Goal: Information Seeking & Learning: Learn about a topic

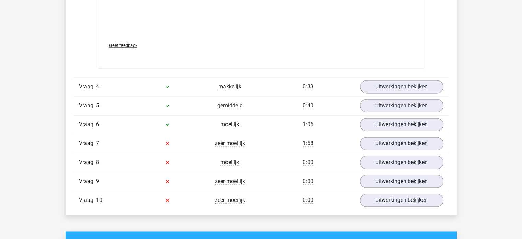
scroll to position [1030, 0]
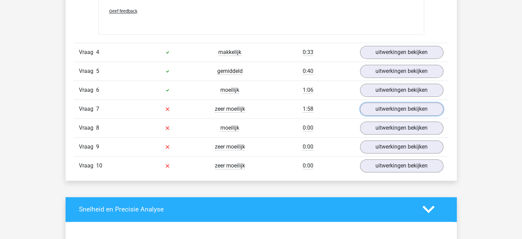
drag, startPoint x: 389, startPoint y: 108, endPoint x: 376, endPoint y: 115, distance: 14.9
click at [389, 108] on link "uitwerkingen bekijken" at bounding box center [401, 108] width 83 height 13
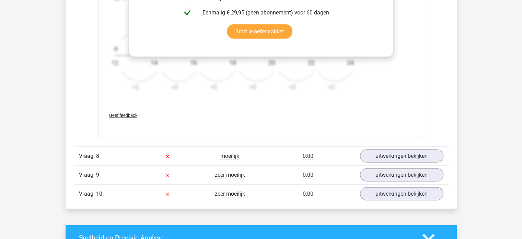
scroll to position [1442, 0]
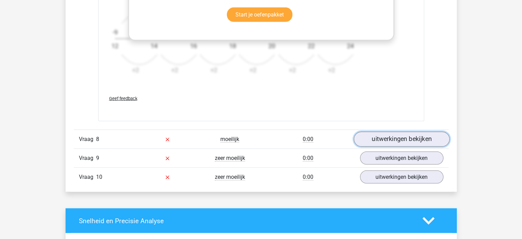
click at [395, 138] on link "uitwerkingen bekijken" at bounding box center [402, 138] width 96 height 15
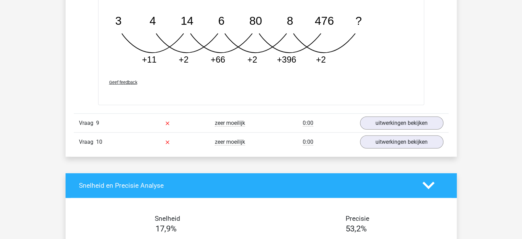
scroll to position [1819, 0]
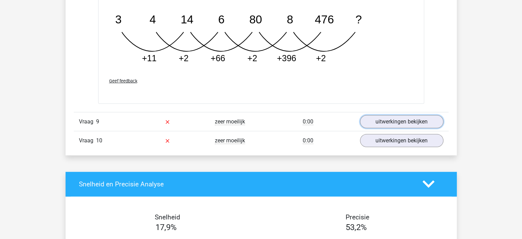
drag, startPoint x: 376, startPoint y: 118, endPoint x: 350, endPoint y: 118, distance: 25.7
click at [376, 118] on link "uitwerkingen bekijken" at bounding box center [401, 121] width 83 height 13
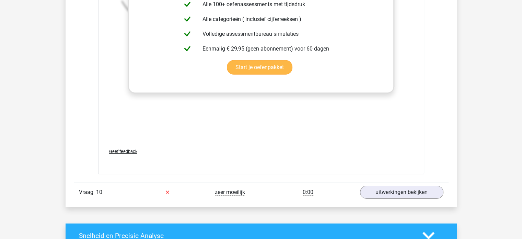
scroll to position [2231, 0]
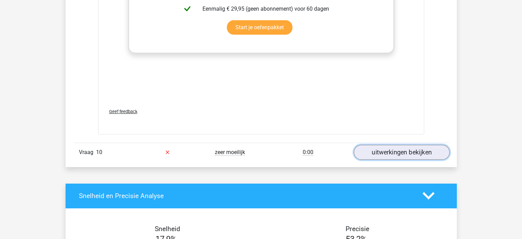
click at [375, 150] on link "uitwerkingen bekijken" at bounding box center [402, 152] width 96 height 15
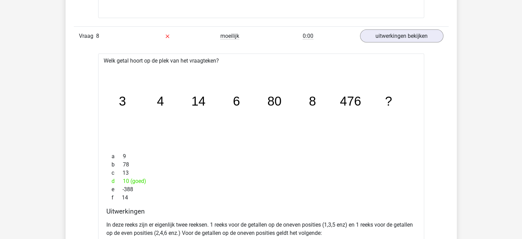
scroll to position [1304, 0]
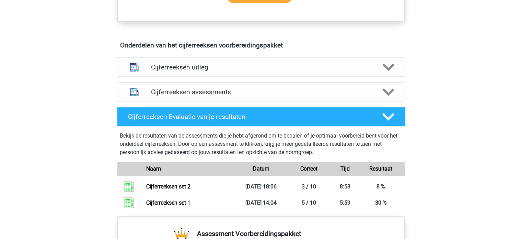
scroll to position [378, 0]
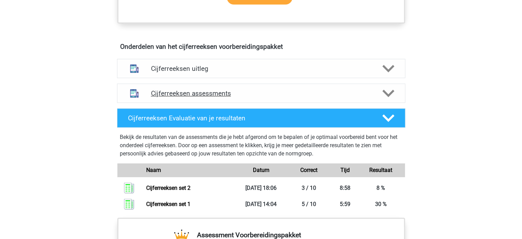
click at [164, 97] on h4 "Cijferreeksen assessments" at bounding box center [261, 93] width 220 height 8
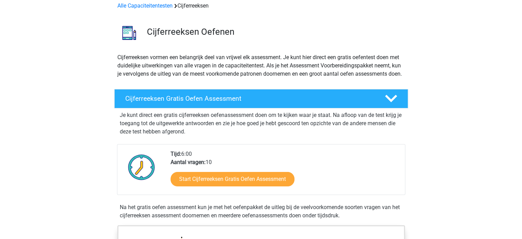
scroll to position [0, 0]
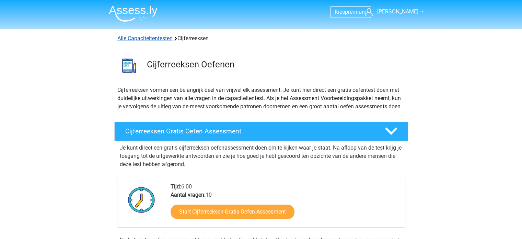
click at [153, 38] on link "Alle Capaciteitentesten" at bounding box center [144, 38] width 55 height 7
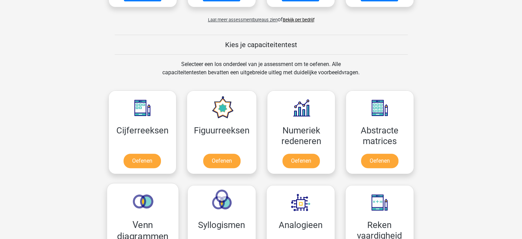
scroll to position [222, 0]
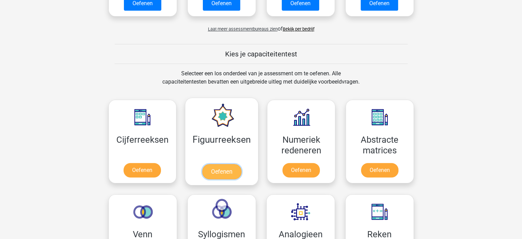
click at [222, 164] on link "Oefenen" at bounding box center [221, 171] width 39 height 15
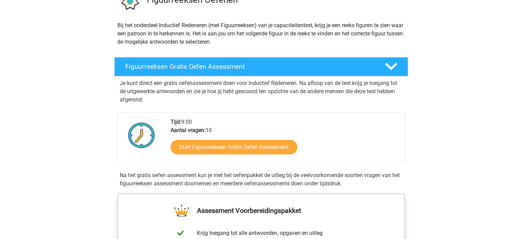
scroll to position [69, 0]
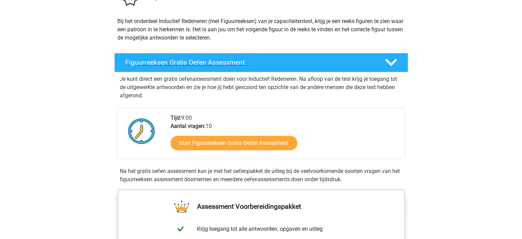
click at [226, 60] on h4 "Figuurreeksen Gratis Oefen Assessment" at bounding box center [249, 62] width 249 height 8
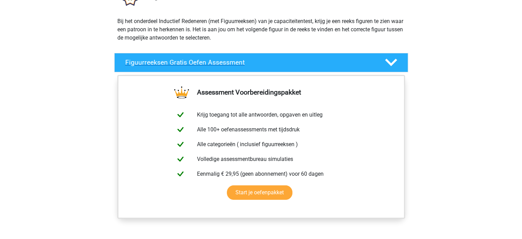
click at [226, 60] on h4 "Figuurreeksen Gratis Oefen Assessment" at bounding box center [249, 62] width 249 height 8
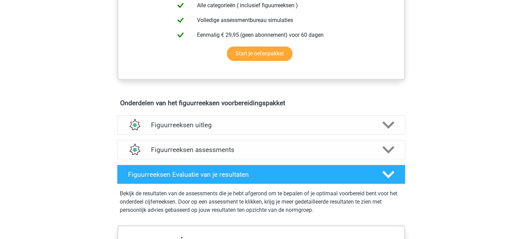
scroll to position [378, 0]
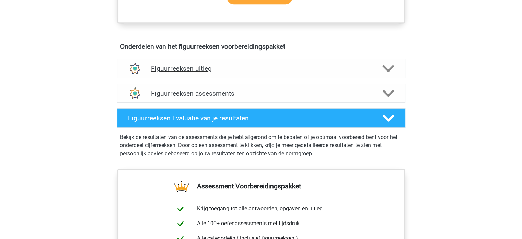
click at [214, 65] on h4 "Figuurreeksen uitleg" at bounding box center [261, 69] width 220 height 8
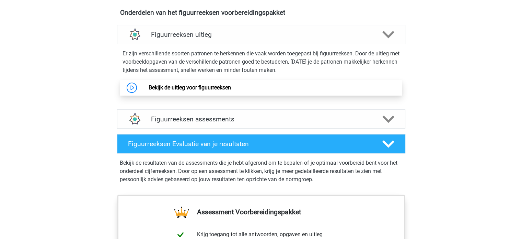
scroll to position [412, 0]
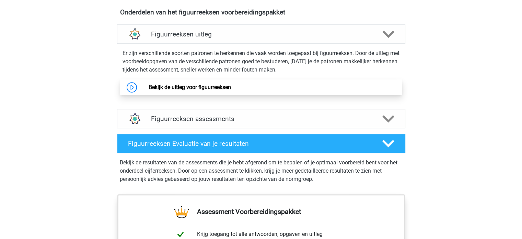
click at [210, 89] on link "Bekijk de uitleg voor figuurreeksen" at bounding box center [190, 87] width 82 height 7
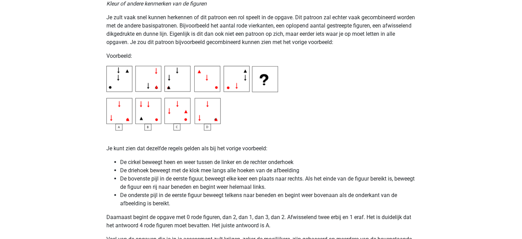
scroll to position [1236, 0]
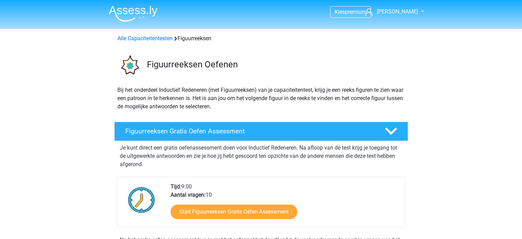
scroll to position [412, 0]
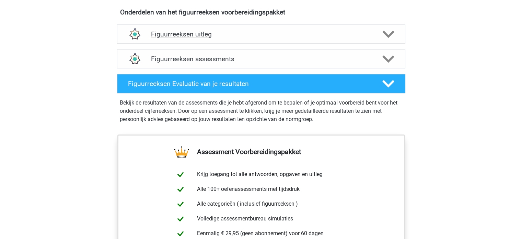
click at [172, 34] on h4 "Figuurreeksen uitleg" at bounding box center [261, 34] width 220 height 8
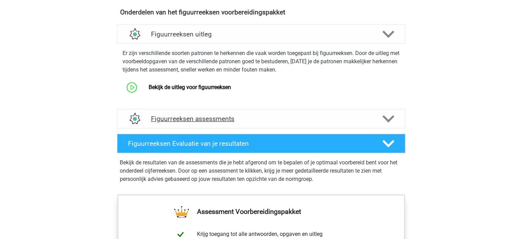
click at [173, 117] on h4 "Figuurreeksen assessments" at bounding box center [261, 119] width 220 height 8
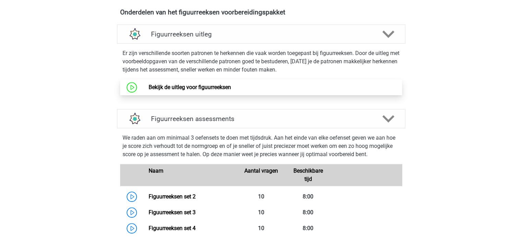
click at [174, 86] on link "Bekijk de uitleg voor figuurreeksen" at bounding box center [190, 87] width 82 height 7
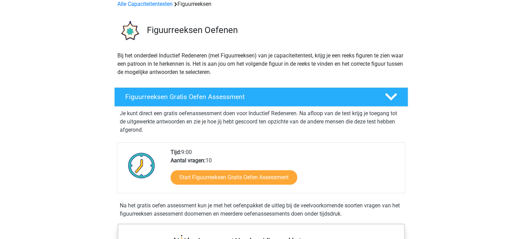
scroll to position [69, 0]
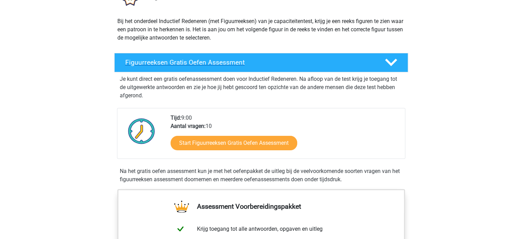
click at [137, 56] on div "Figuurreeksen Gratis Oefen Assessment" at bounding box center [261, 62] width 294 height 19
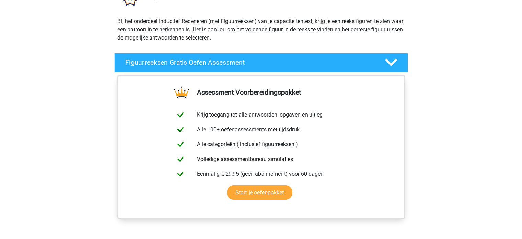
click at [137, 56] on div "Figuurreeksen Gratis Oefen Assessment" at bounding box center [261, 62] width 294 height 19
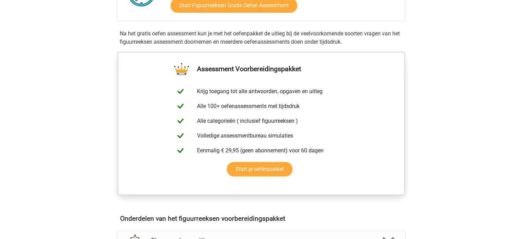
scroll to position [172, 0]
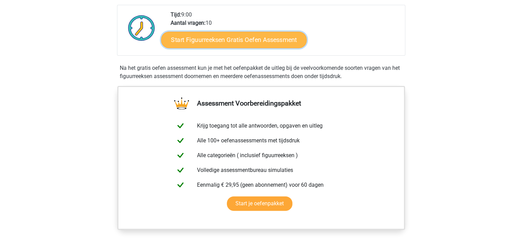
click at [182, 41] on link "Start Figuurreeksen Gratis Oefen Assessment" at bounding box center [234, 39] width 146 height 16
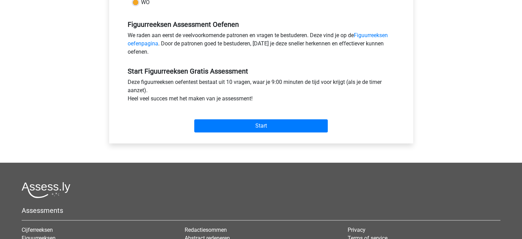
scroll to position [206, 0]
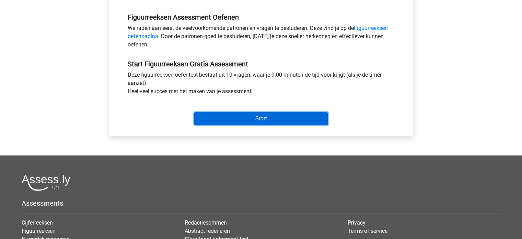
click at [219, 117] on input "Start" at bounding box center [261, 118] width 134 height 13
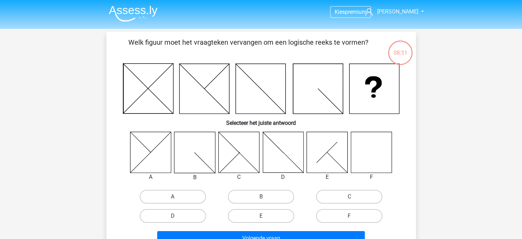
scroll to position [34, 0]
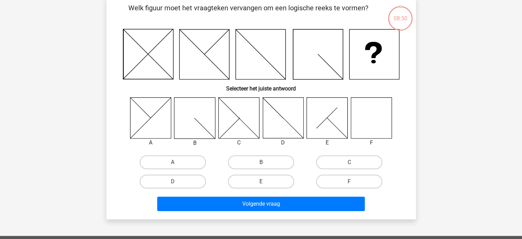
click at [371, 120] on icon at bounding box center [371, 117] width 41 height 41
click at [345, 179] on label "F" at bounding box center [349, 181] width 66 height 14
click at [349, 181] on input "F" at bounding box center [351, 183] width 4 height 4
radio input "true"
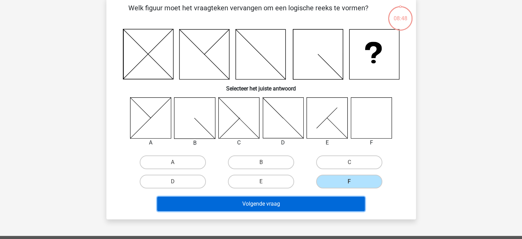
click at [274, 201] on button "Volgende vraag" at bounding box center [261, 203] width 208 height 14
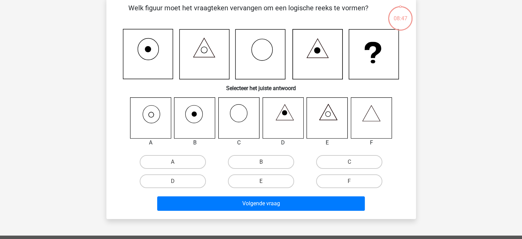
scroll to position [32, 0]
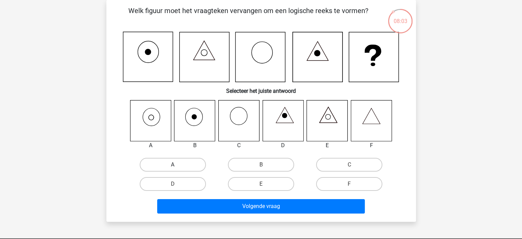
click at [161, 163] on label "A" at bounding box center [173, 165] width 66 height 14
click at [173, 164] on input "A" at bounding box center [175, 166] width 4 height 4
radio input "true"
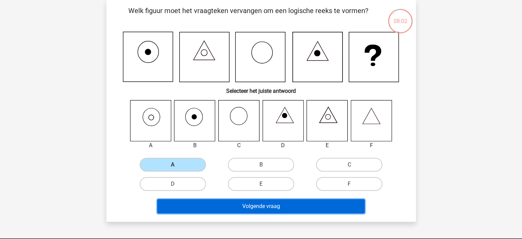
click at [221, 204] on button "Volgende vraag" at bounding box center [261, 206] width 208 height 14
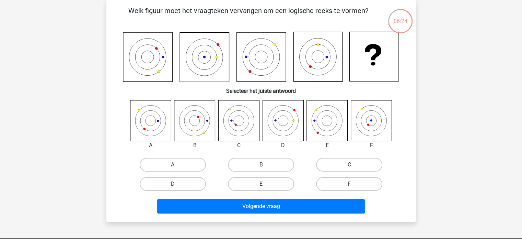
click at [192, 184] on label "D" at bounding box center [173, 184] width 66 height 14
click at [177, 184] on input "D" at bounding box center [175, 186] width 4 height 4
radio input "true"
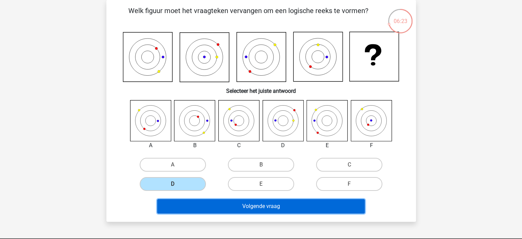
click at [223, 204] on button "Volgende vraag" at bounding box center [261, 206] width 208 height 14
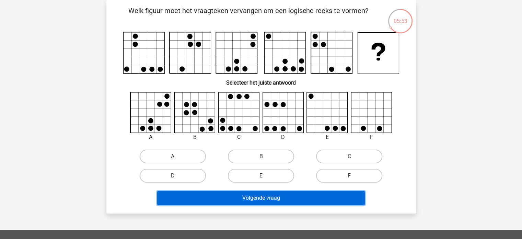
click at [244, 199] on button "Volgende vraag" at bounding box center [261, 197] width 208 height 14
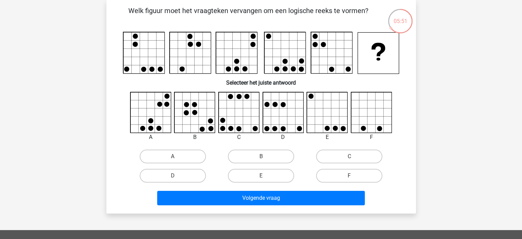
click at [112, 136] on div "Welk figuur moet het vraagteken vervangen om een logische reeks te vormen?" at bounding box center [261, 106] width 304 height 202
click at [365, 118] on icon at bounding box center [371, 112] width 41 height 41
click at [338, 173] on label "F" at bounding box center [349, 176] width 66 height 14
click at [349, 175] on input "F" at bounding box center [351, 177] width 4 height 4
radio input "true"
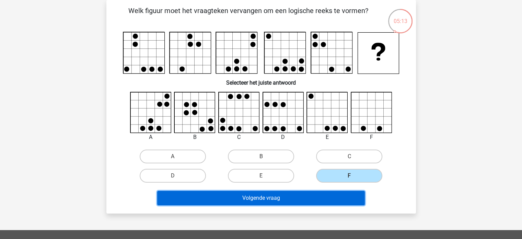
click at [307, 196] on button "Volgende vraag" at bounding box center [261, 197] width 208 height 14
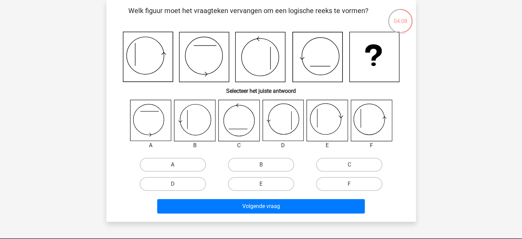
click at [165, 163] on label "A" at bounding box center [173, 165] width 66 height 14
click at [173, 164] on input "A" at bounding box center [175, 166] width 4 height 4
radio input "true"
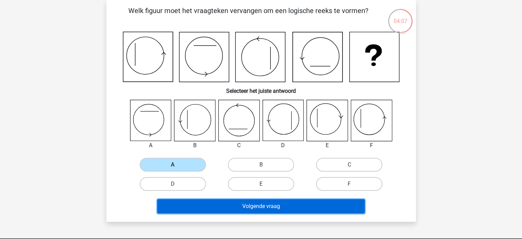
click at [198, 201] on button "Volgende vraag" at bounding box center [261, 206] width 208 height 14
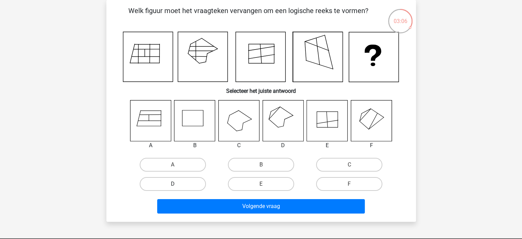
click at [172, 185] on label "D" at bounding box center [173, 184] width 66 height 14
click at [173, 185] on input "D" at bounding box center [175, 186] width 4 height 4
radio input "true"
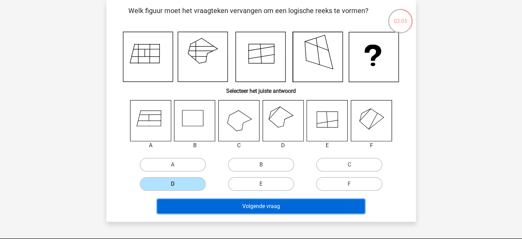
click at [189, 204] on button "Volgende vraag" at bounding box center [261, 206] width 208 height 14
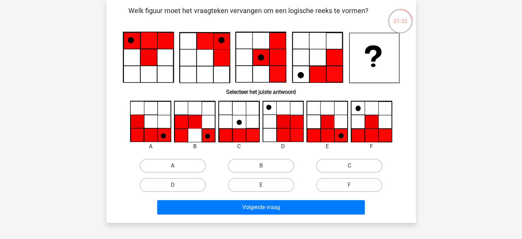
click at [181, 160] on label "A" at bounding box center [173, 166] width 66 height 14
click at [177, 165] on input "A" at bounding box center [175, 167] width 4 height 4
radio input "true"
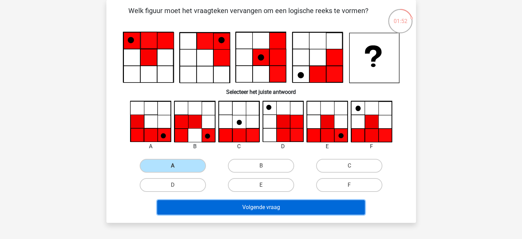
click at [220, 206] on button "Volgende vraag" at bounding box center [261, 207] width 208 height 14
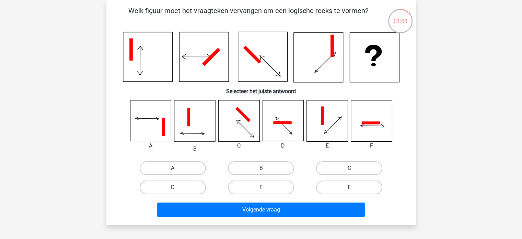
click at [172, 165] on label "A" at bounding box center [173, 168] width 66 height 14
click at [173, 168] on input "A" at bounding box center [175, 170] width 4 height 4
radio input "true"
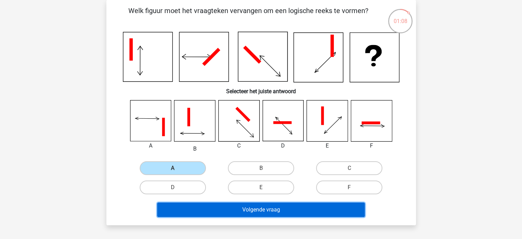
click at [242, 209] on button "Volgende vraag" at bounding box center [261, 209] width 208 height 14
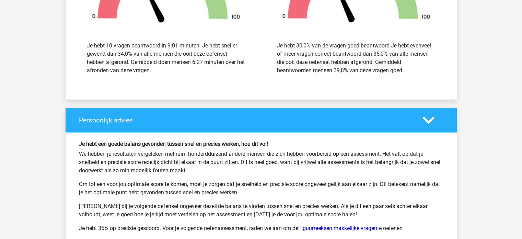
scroll to position [927, 0]
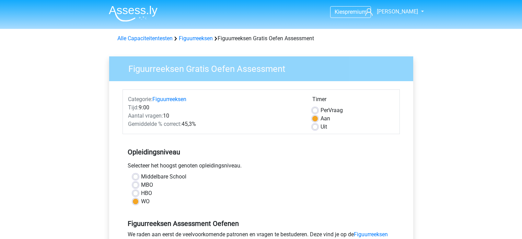
scroll to position [206, 0]
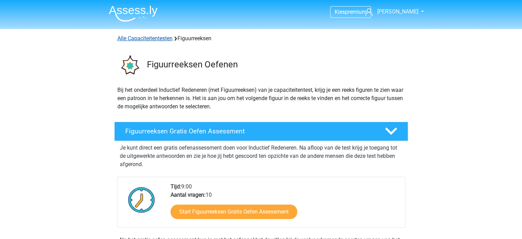
click at [143, 37] on link "Alle Capaciteitentesten" at bounding box center [144, 38] width 55 height 7
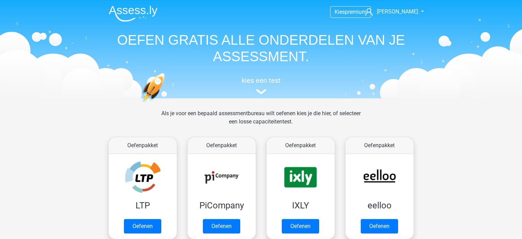
scroll to position [291, 0]
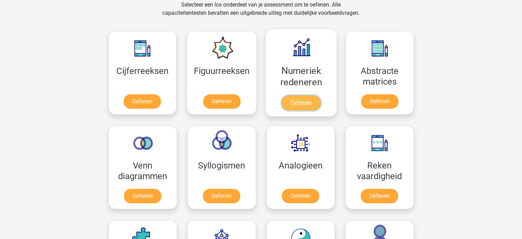
click at [304, 95] on link "Oefenen" at bounding box center [300, 102] width 39 height 15
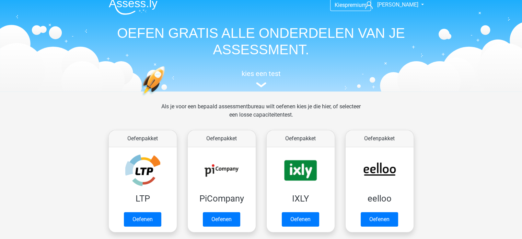
scroll to position [0, 0]
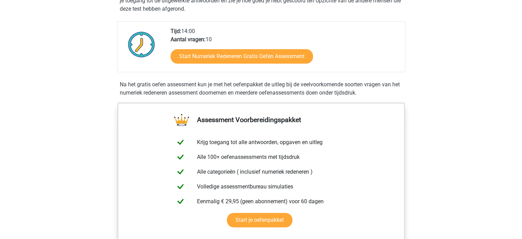
scroll to position [343, 0]
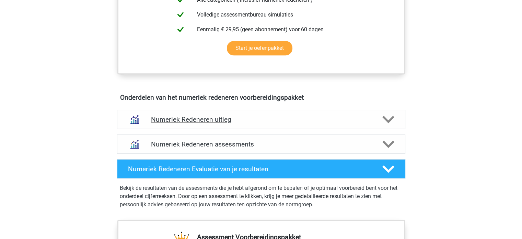
click at [220, 115] on h4 "Numeriek Redeneren uitleg" at bounding box center [261, 119] width 220 height 8
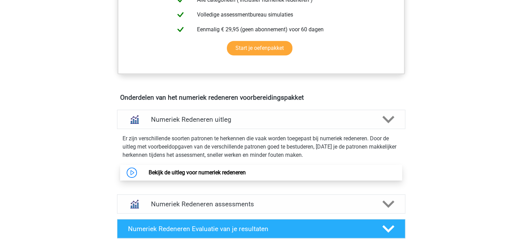
click at [204, 171] on link "Bekijk de uitleg voor numeriek redeneren" at bounding box center [197, 172] width 97 height 7
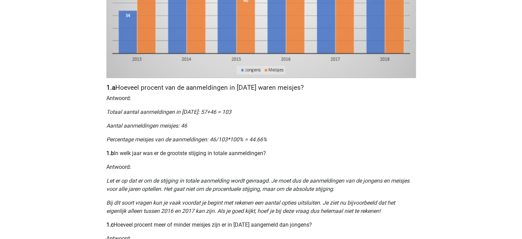
scroll to position [275, 0]
